Goal: Transaction & Acquisition: Subscribe to service/newsletter

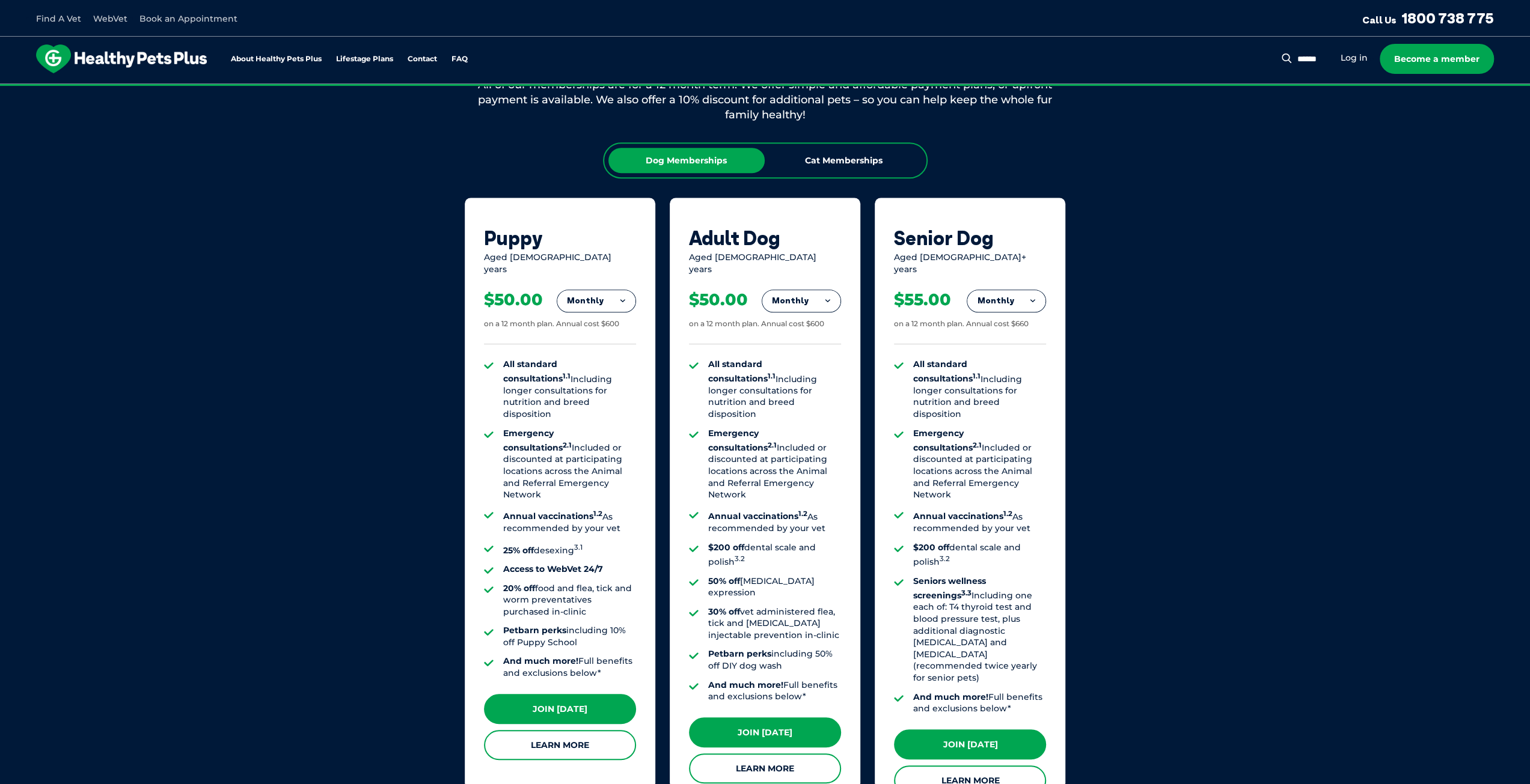
scroll to position [721, 0]
click at [992, 765] on link "Learn More" at bounding box center [970, 780] width 152 height 30
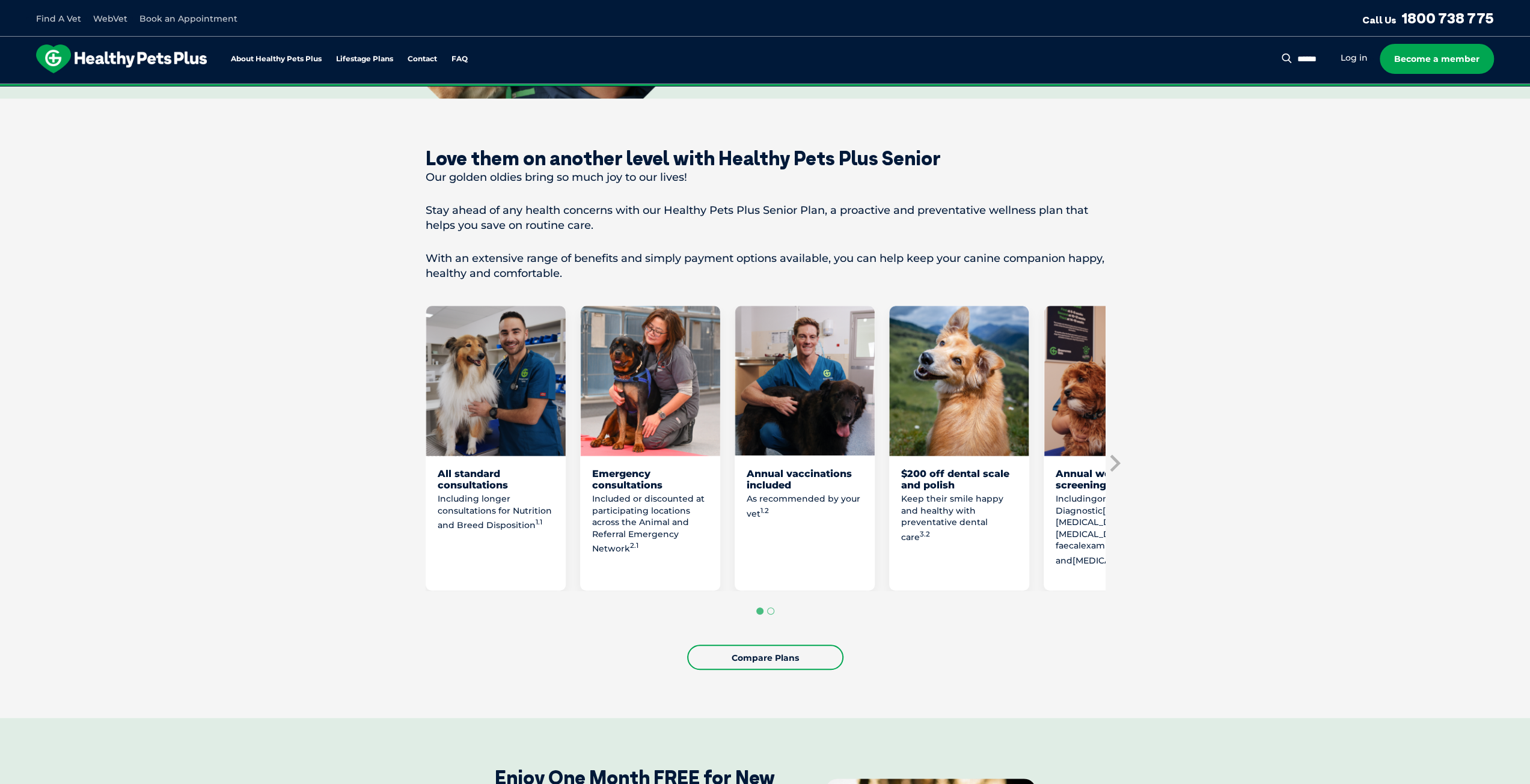
scroll to position [420, 0]
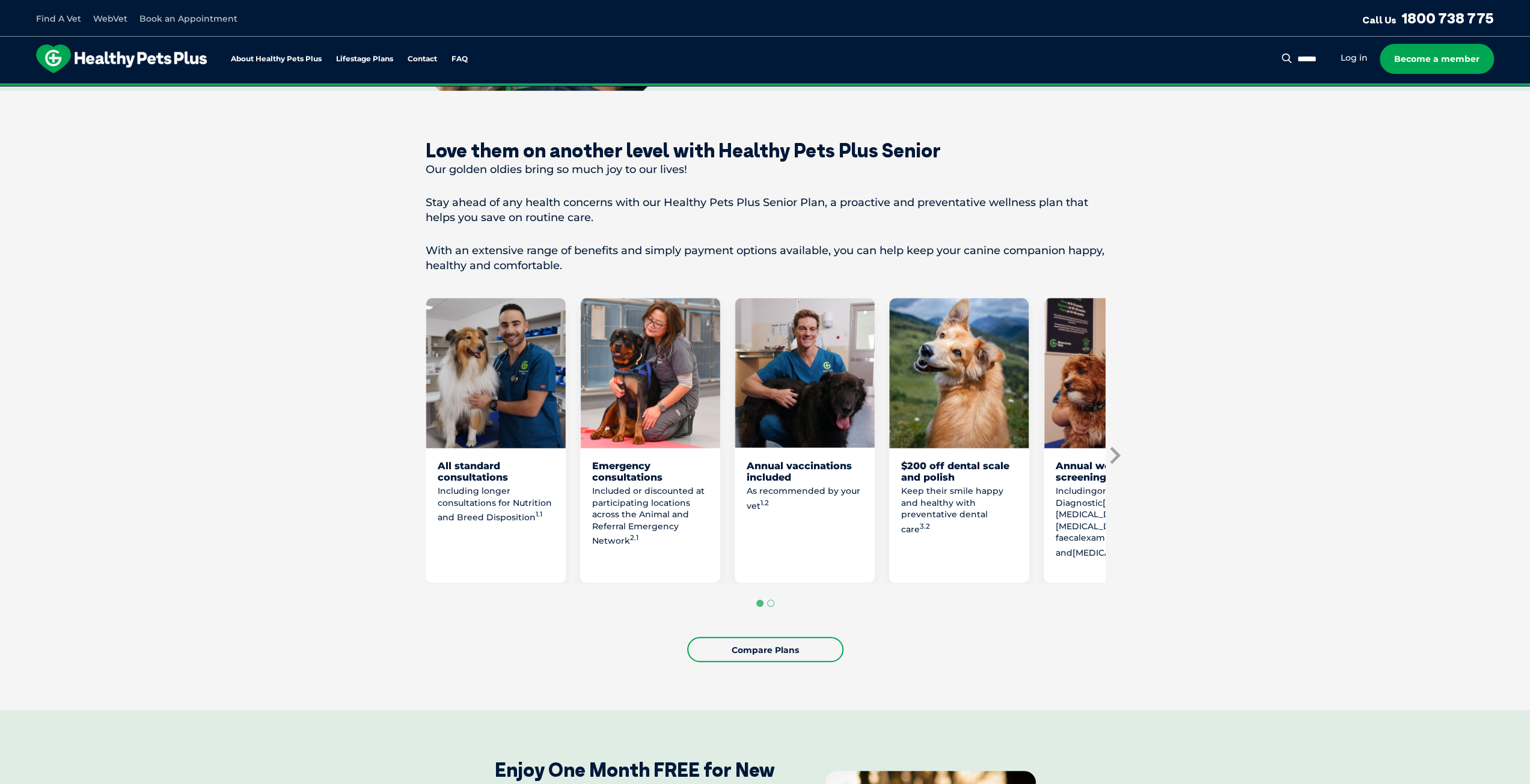
click at [1116, 451] on icon "Next slide" at bounding box center [1115, 455] width 10 height 17
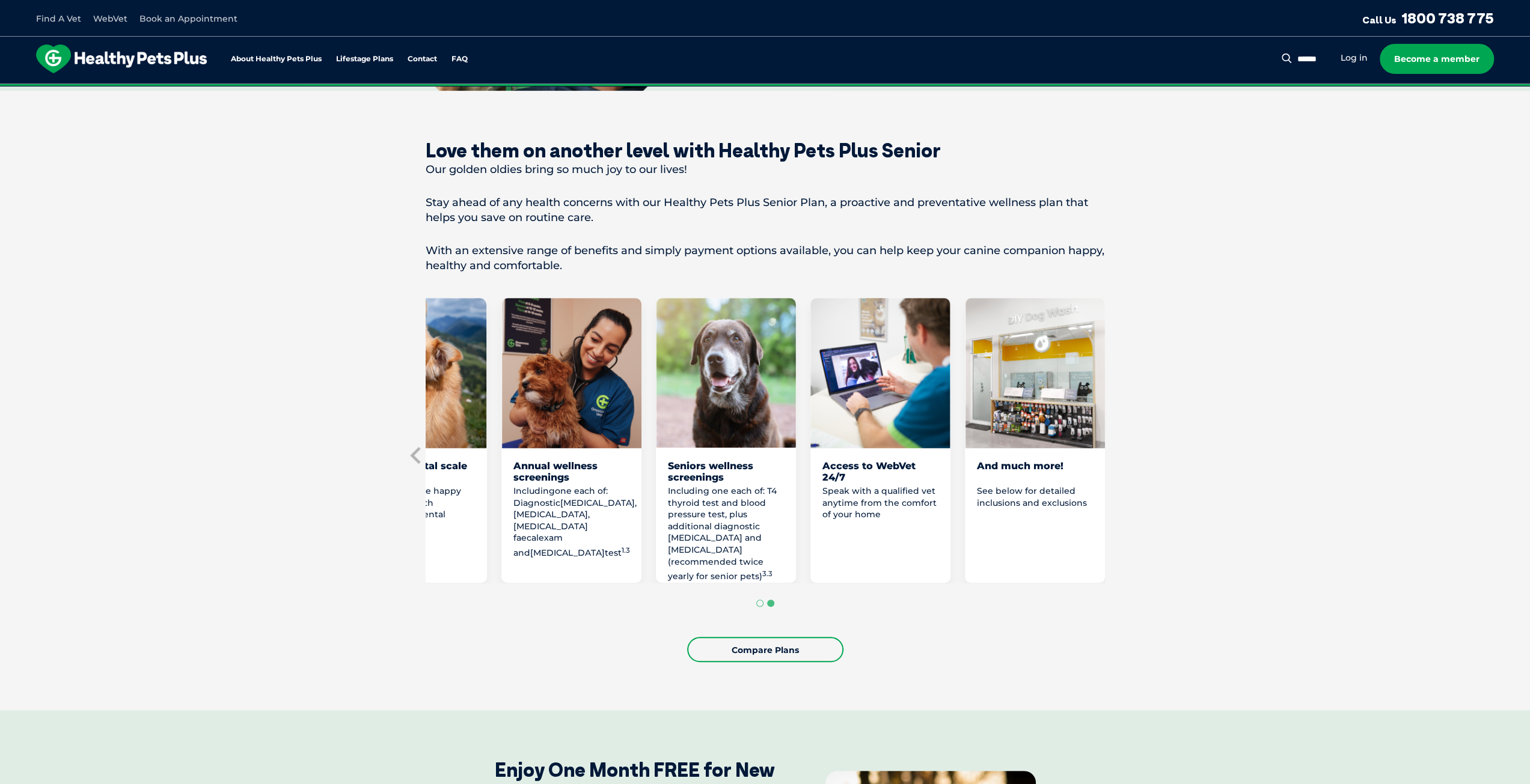
click at [1037, 462] on div "And much more!" at bounding box center [1035, 472] width 116 height 23
click at [1031, 494] on p "See below for detailed inclusions and exclusions" at bounding box center [1035, 497] width 116 height 24
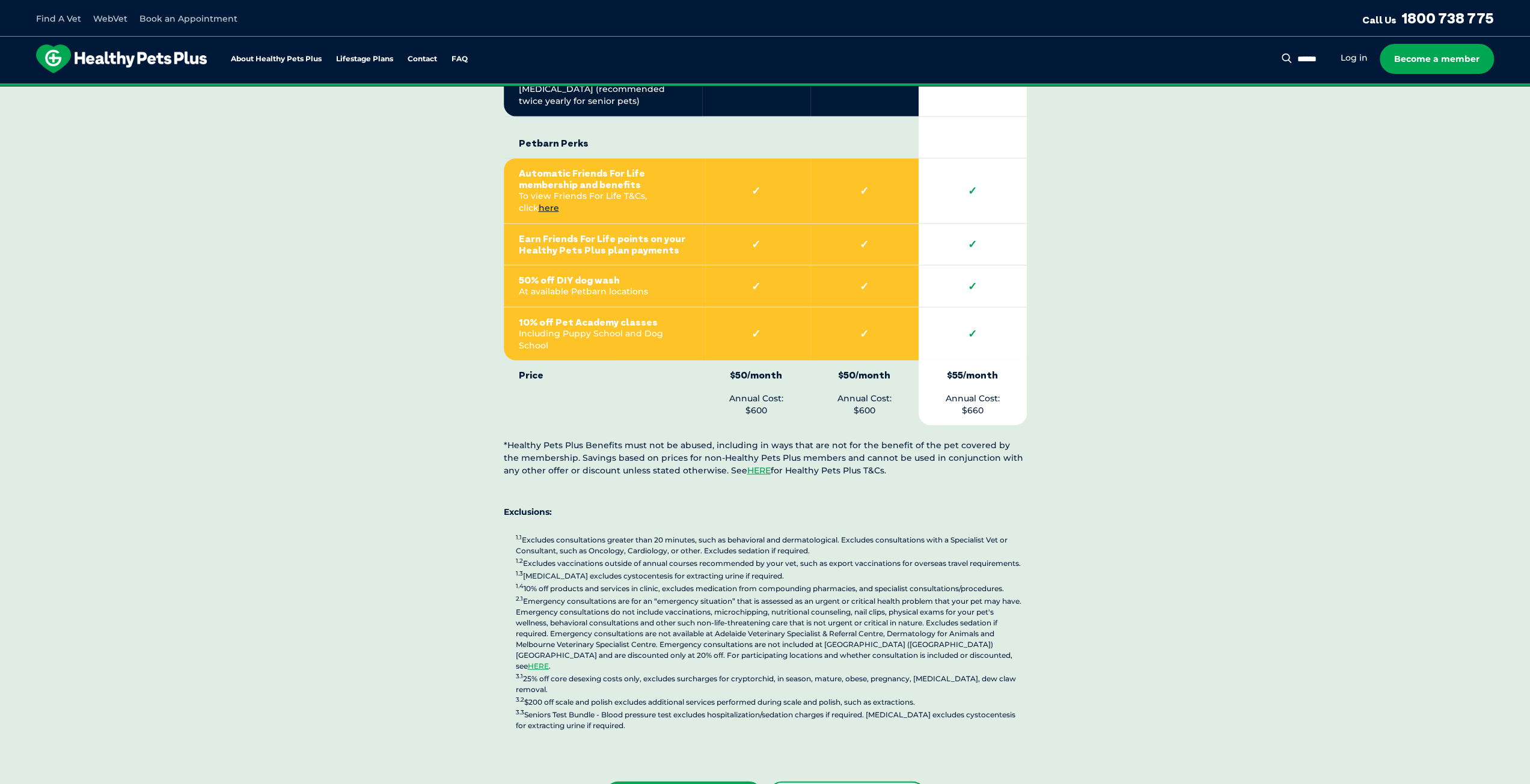
scroll to position [3005, 0]
